Goal: Task Accomplishment & Management: Understand process/instructions

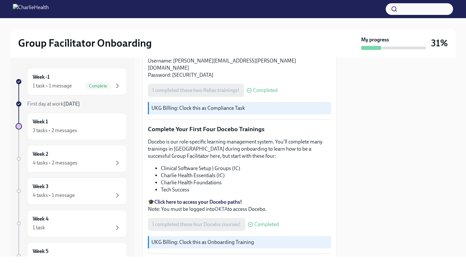
scroll to position [823, 0]
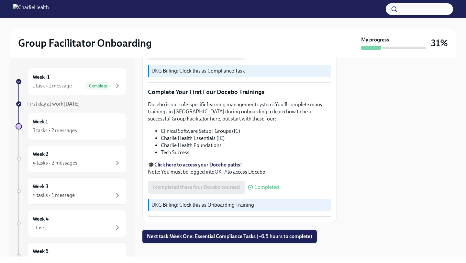
click at [207, 233] on span "Next task : Week One: Essential Compliance Tasks (~6.5 hours to complete)" at bounding box center [229, 236] width 165 height 6
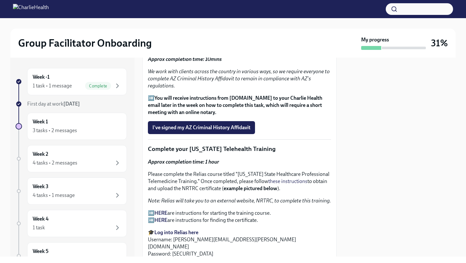
scroll to position [860, 0]
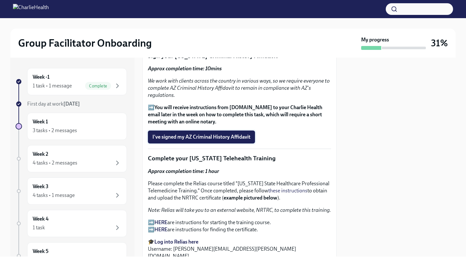
click at [229, 138] on span "I've signed my AZ Criminal History Affidavit" at bounding box center [202, 137] width 98 height 6
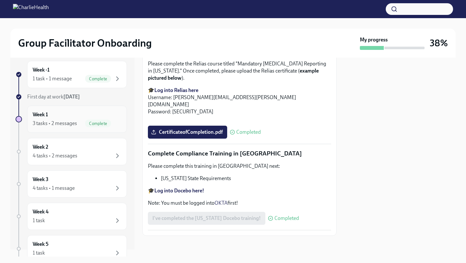
scroll to position [0, 0]
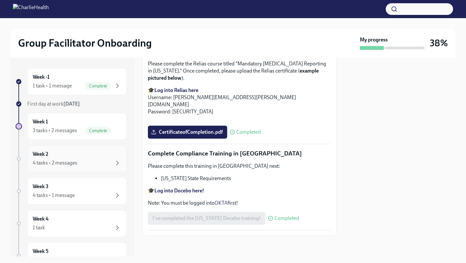
click at [80, 159] on div "4 tasks • 2 messages" at bounding box center [77, 163] width 89 height 8
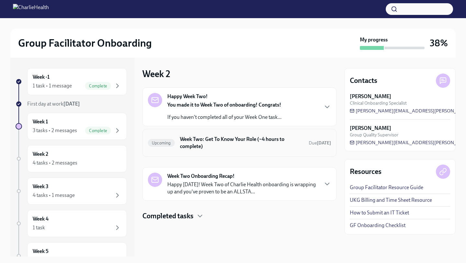
click at [280, 142] on h6 "Week Two: Get To Know Your Role (~4 hours to complete)" at bounding box center [242, 143] width 124 height 14
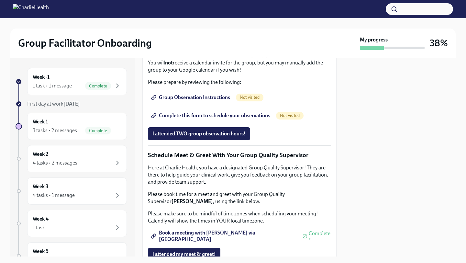
scroll to position [611, 0]
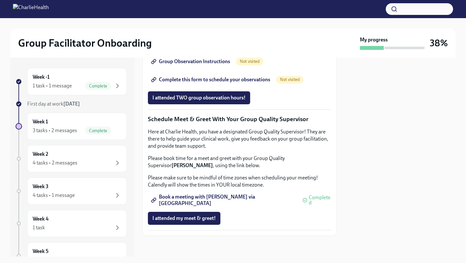
click at [239, 200] on span "Book a meeting with [PERSON_NAME] via [GEOGRAPHIC_DATA]" at bounding box center [224, 200] width 143 height 6
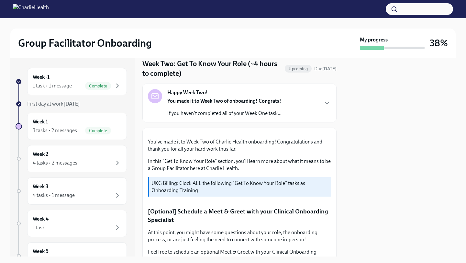
scroll to position [0, 0]
